Goal: Navigation & Orientation: Find specific page/section

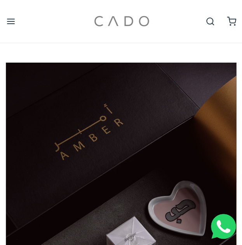
click at [119, 15] on img at bounding box center [121, 21] width 58 height 31
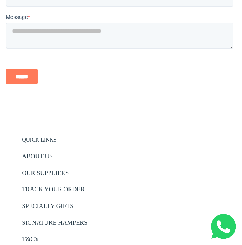
scroll to position [1739, 0]
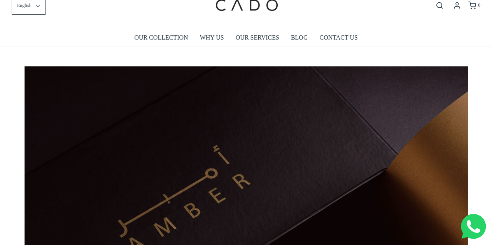
scroll to position [0, 443]
click at [179, 40] on link "OUR COLLECTION" at bounding box center [161, 38] width 54 height 18
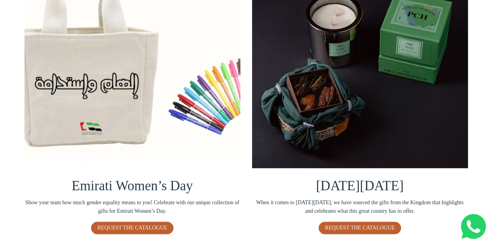
scroll to position [196, 0]
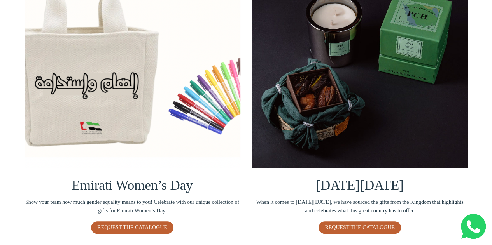
click at [386, 128] on img at bounding box center [360, 60] width 216 height 216
